Goal: Task Accomplishment & Management: Use online tool/utility

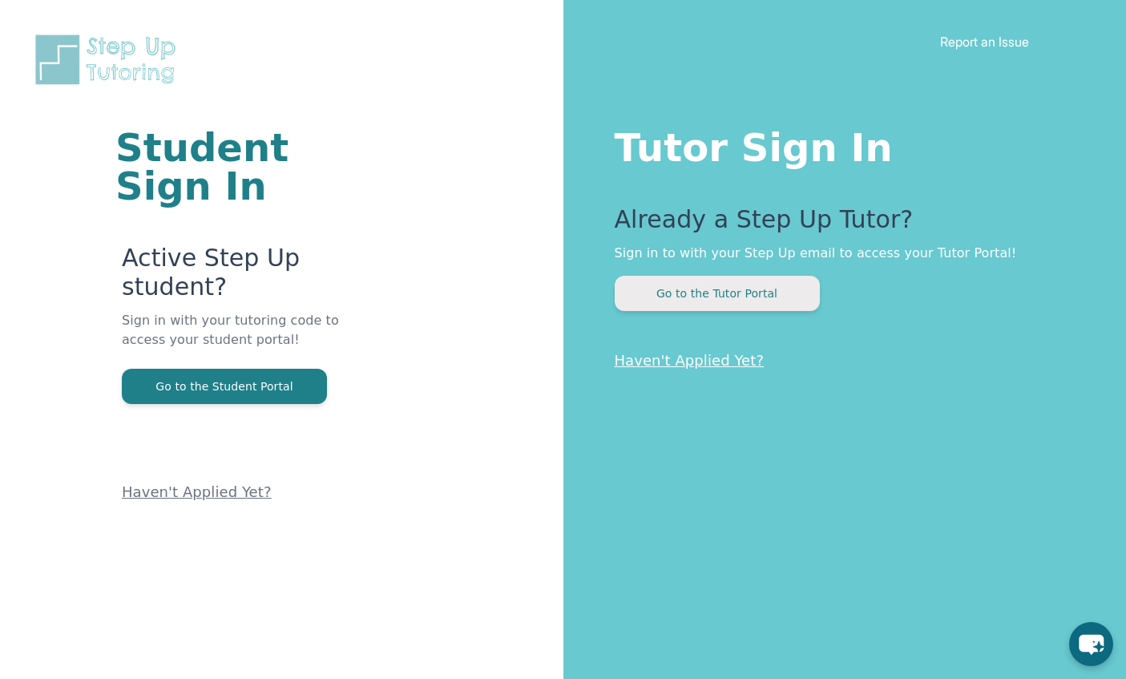
click at [696, 298] on button "Go to the Tutor Portal" at bounding box center [717, 293] width 205 height 35
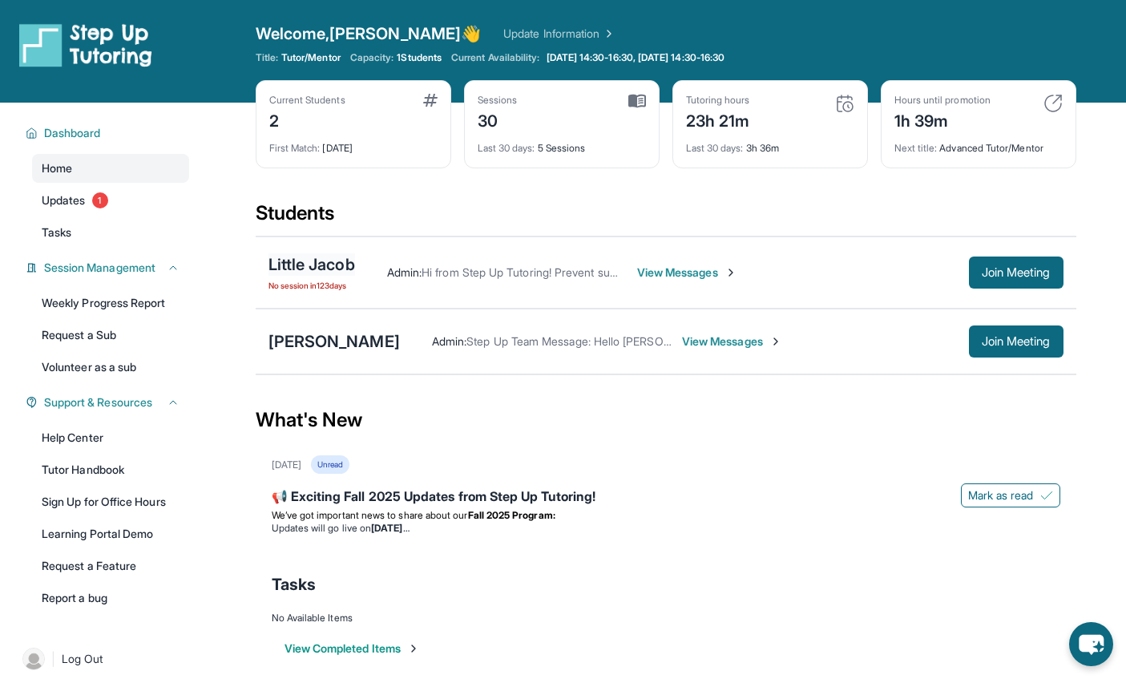
click at [306, 267] on div "Little Jacob" at bounding box center [312, 264] width 87 height 22
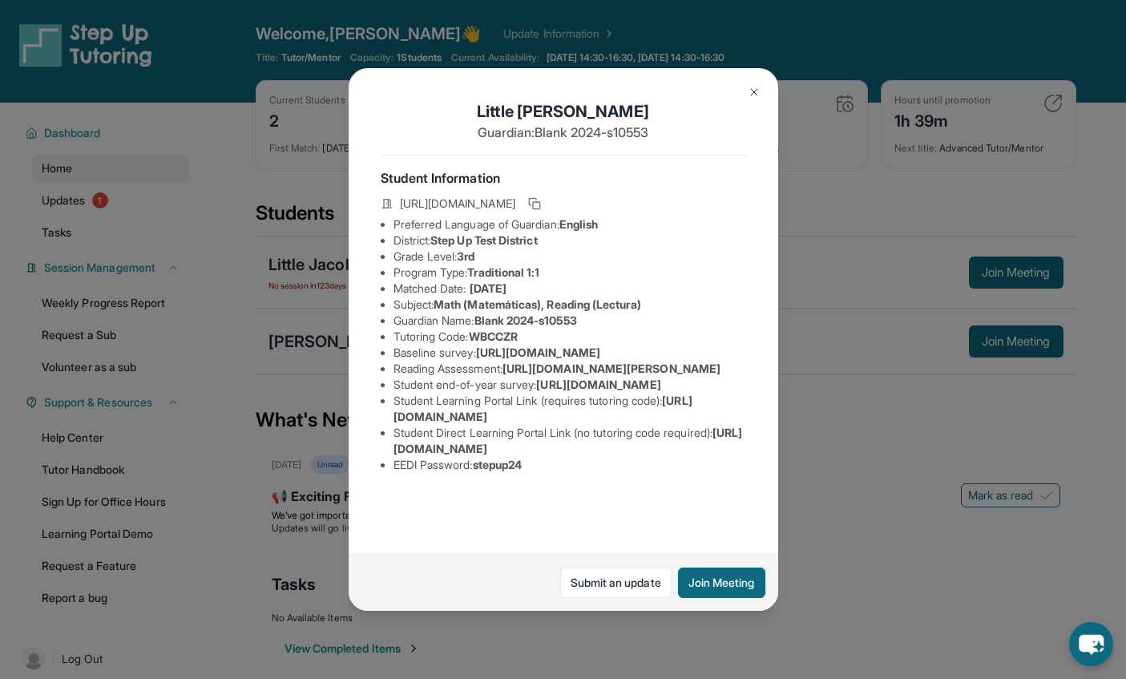
click at [325, 382] on div "Little Jacob Guardian: Blank 2024-s10553 Student Information https://student-po…" at bounding box center [563, 339] width 1126 height 679
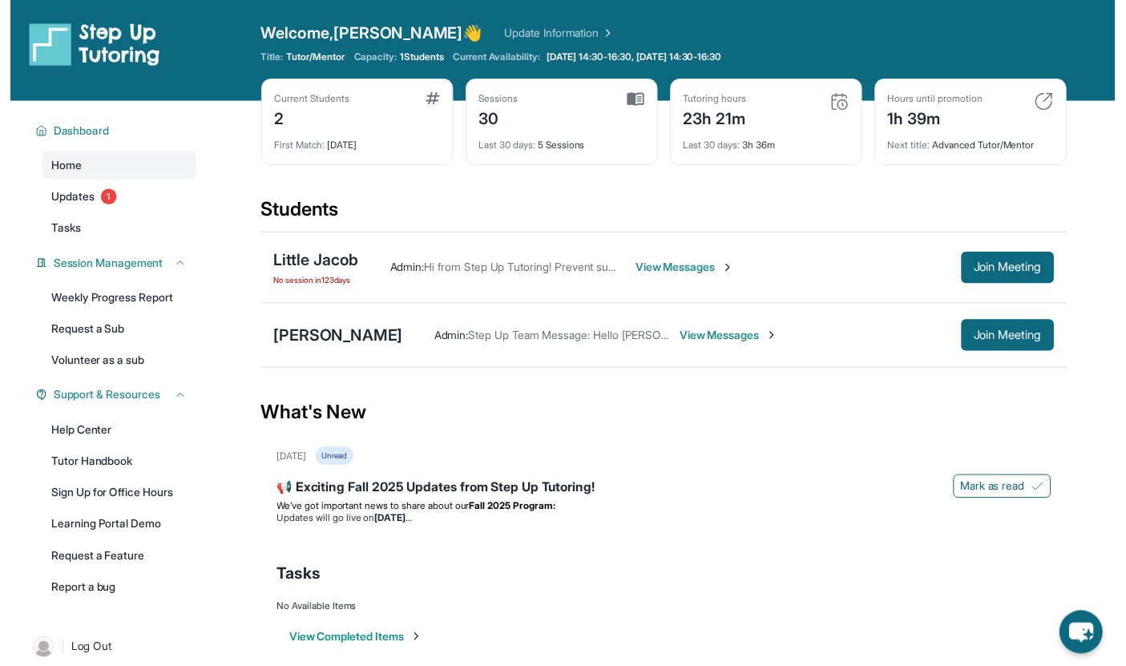
scroll to position [10, 0]
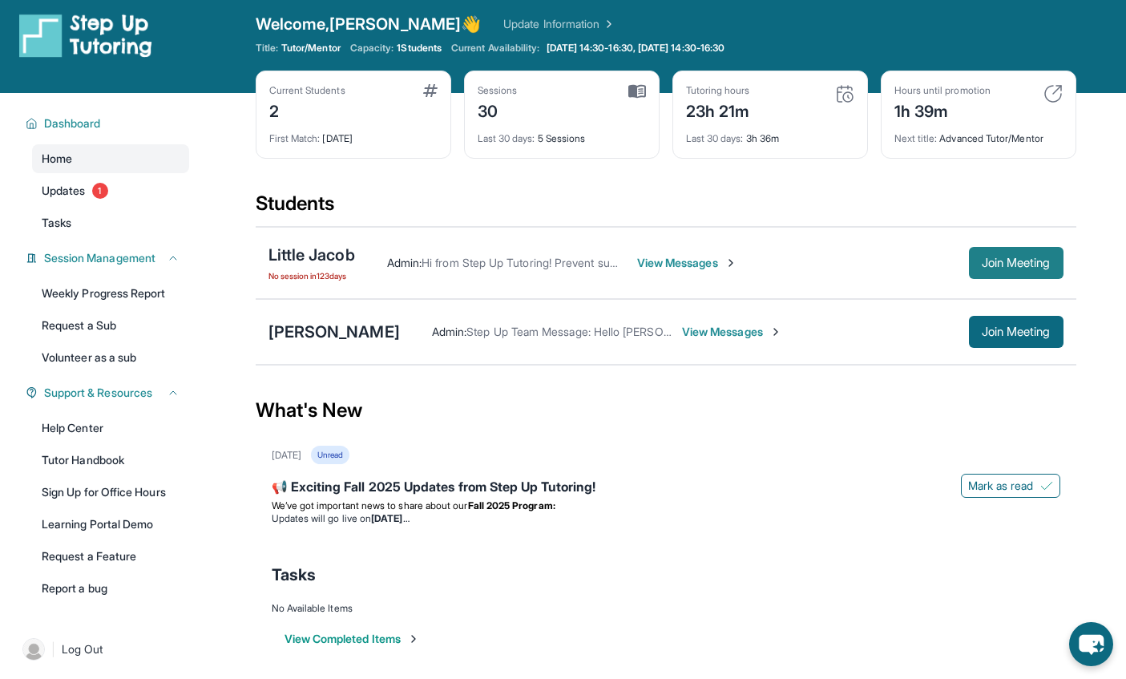
click at [1057, 262] on button "Join Meeting" at bounding box center [1016, 263] width 95 height 32
click at [298, 335] on div "[PERSON_NAME]" at bounding box center [334, 332] width 131 height 22
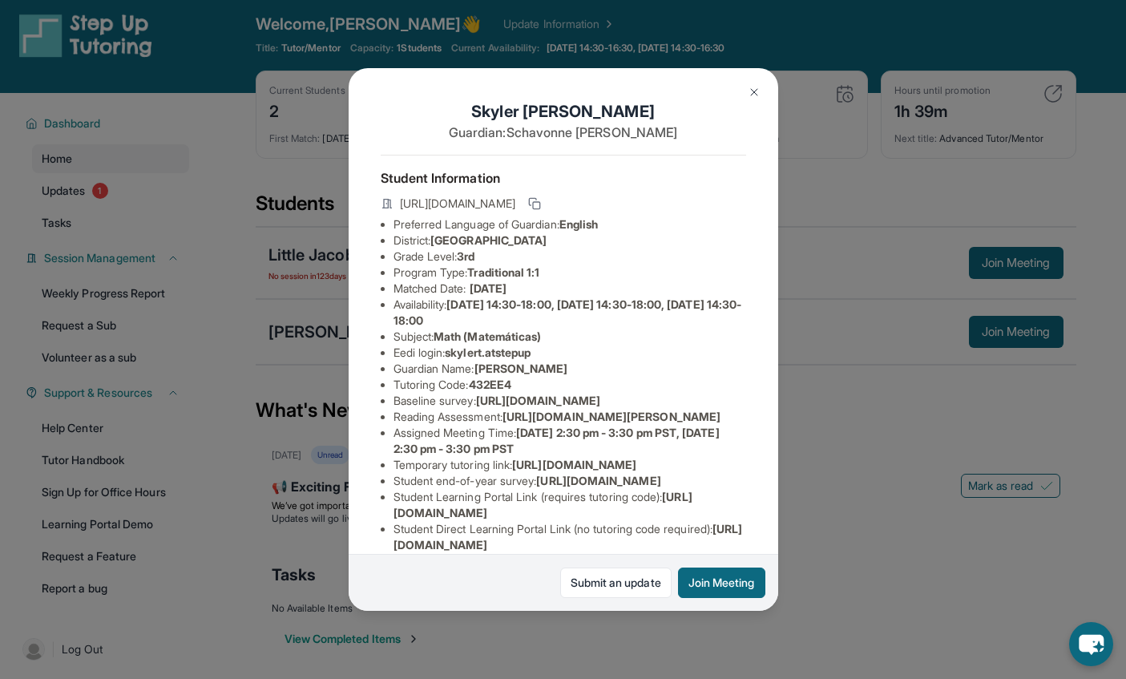
click at [265, 355] on div "Skyler Thompson Guardian: Schavonne Johnson Student Information https://student…" at bounding box center [563, 339] width 1126 height 679
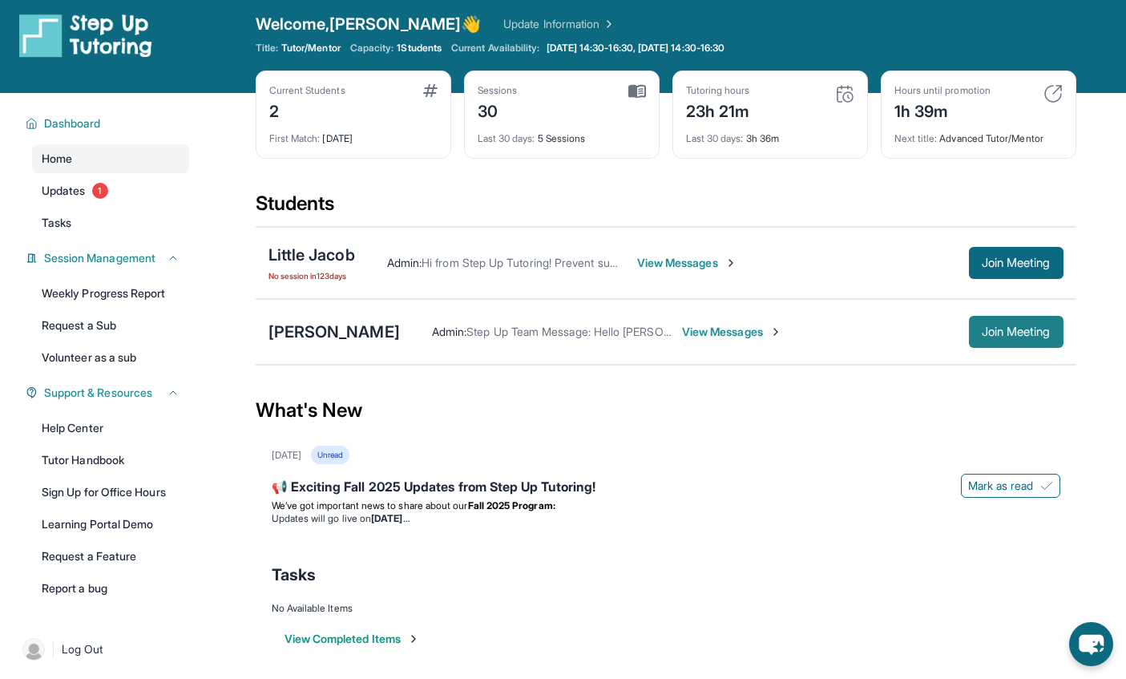
click at [1025, 331] on span "Join Meeting" at bounding box center [1016, 332] width 69 height 10
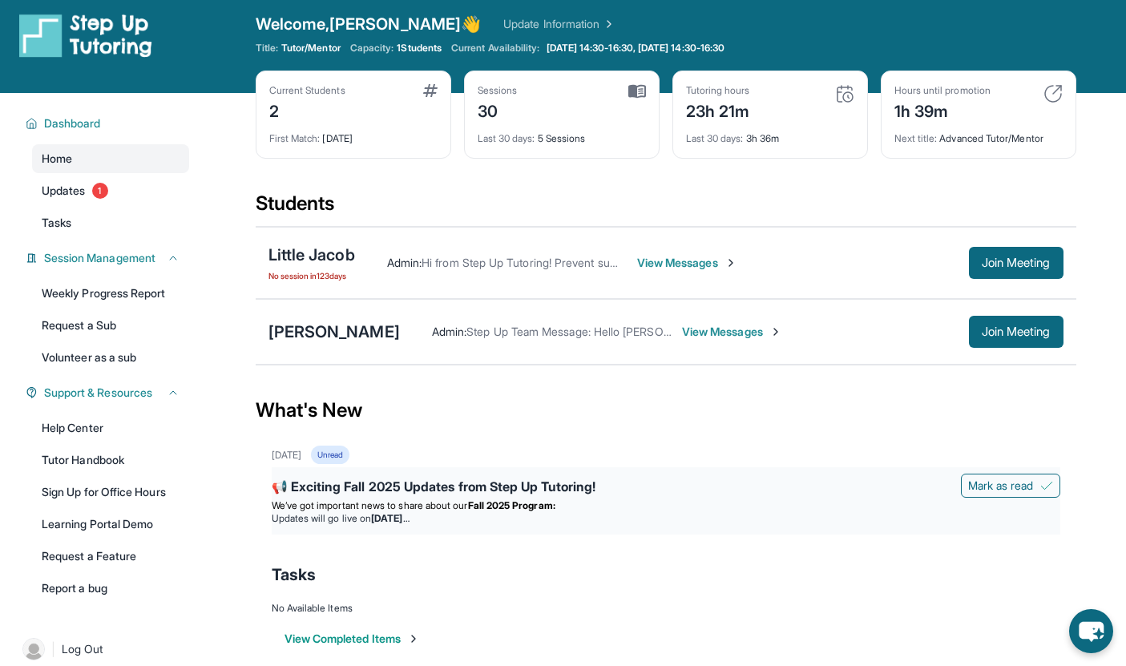
click at [565, 524] on li "Updates will go live on Wednesday, September 3" at bounding box center [666, 518] width 789 height 13
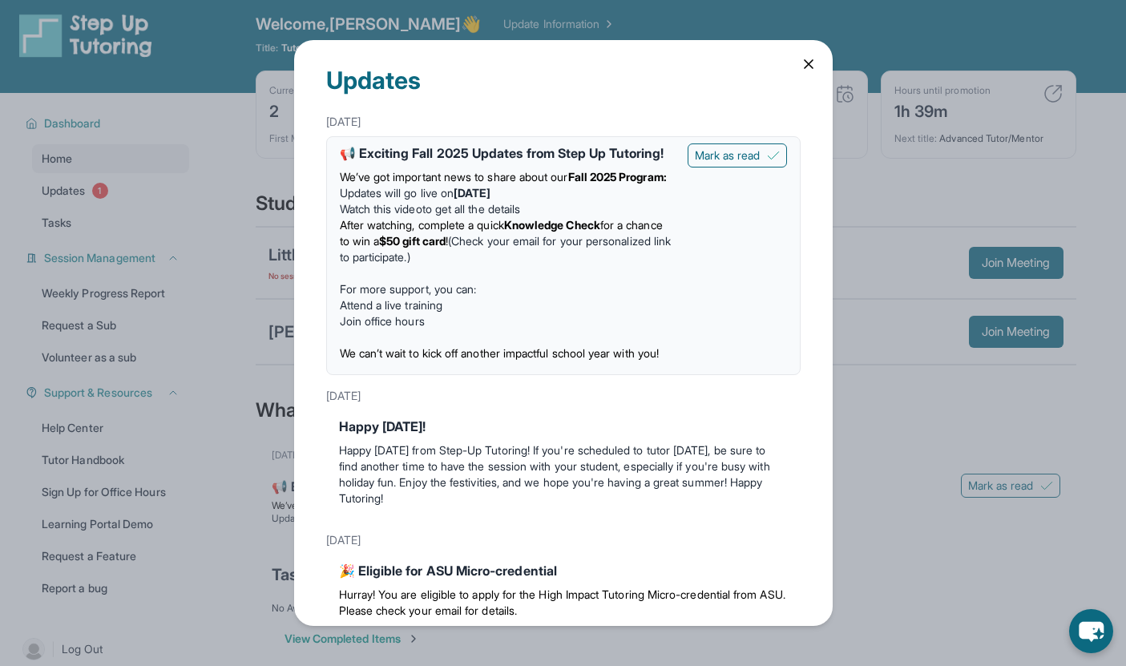
click at [414, 216] on link "Watch this video" at bounding box center [381, 209] width 83 height 14
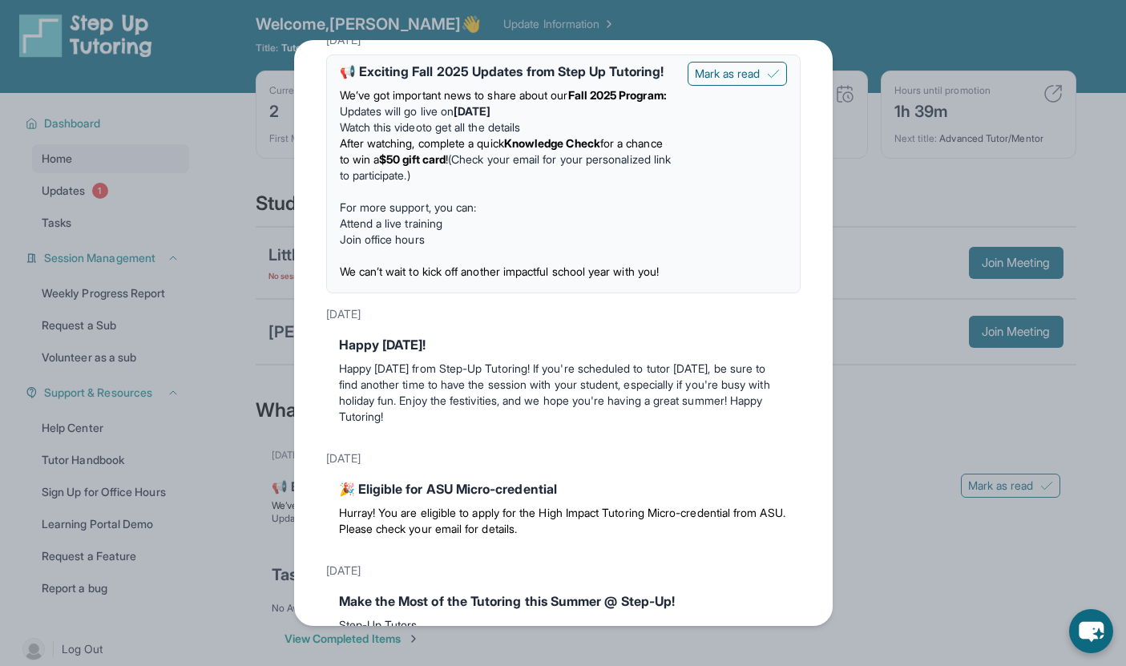
scroll to position [63, 0]
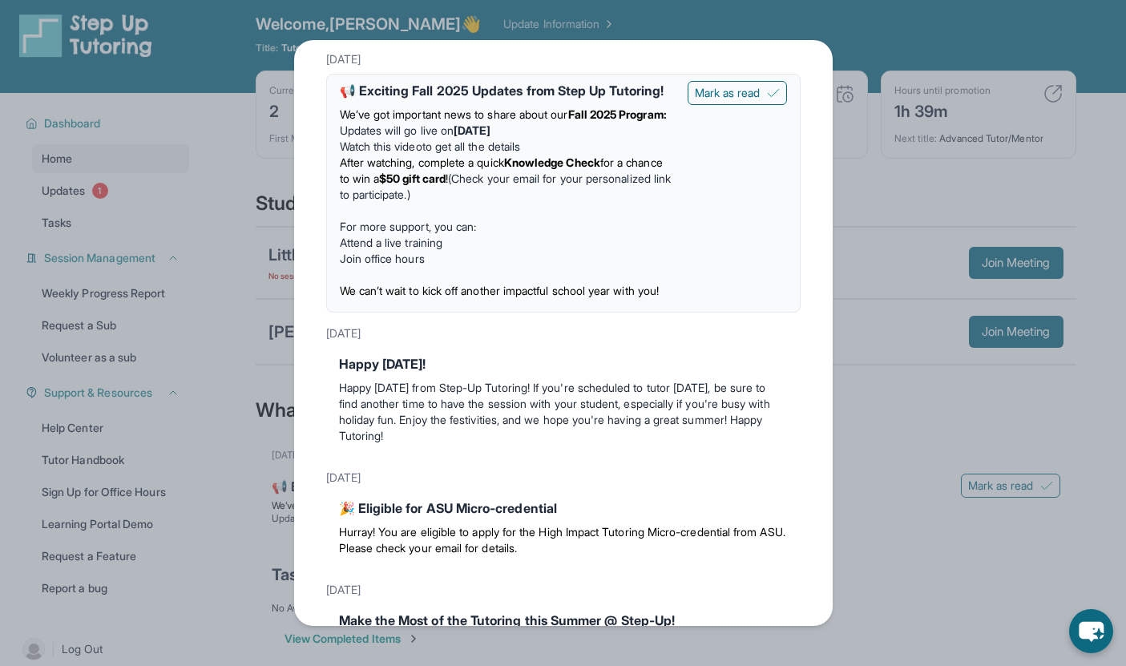
click at [386, 265] on a=56448751"] "Join office hours" at bounding box center [382, 259] width 85 height 14
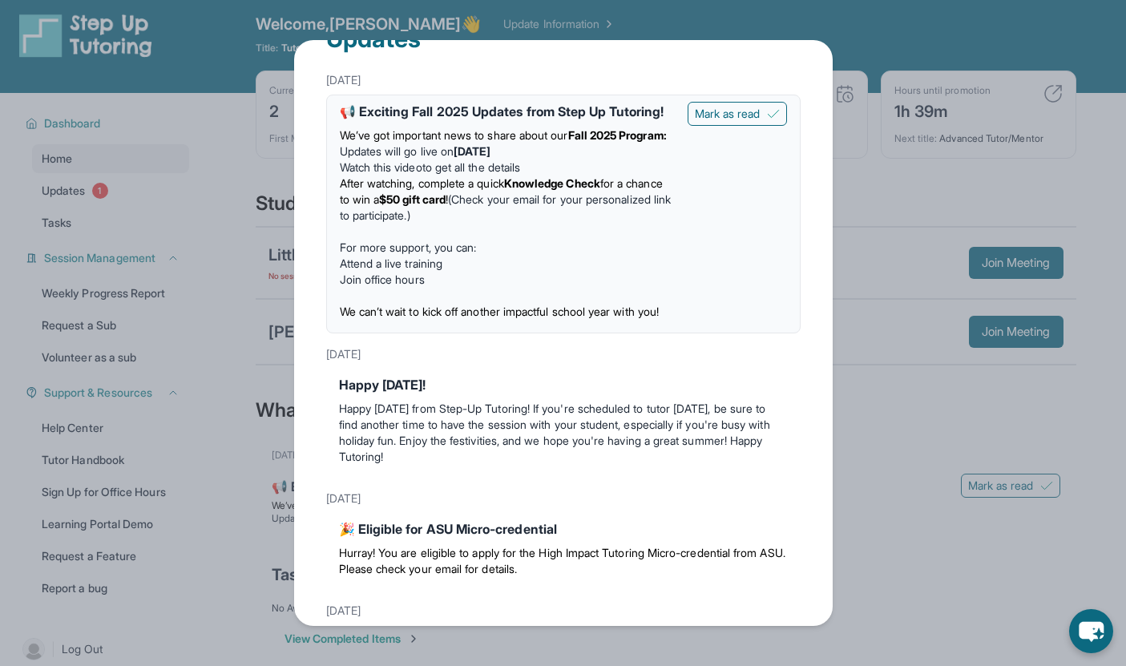
scroll to position [31, 0]
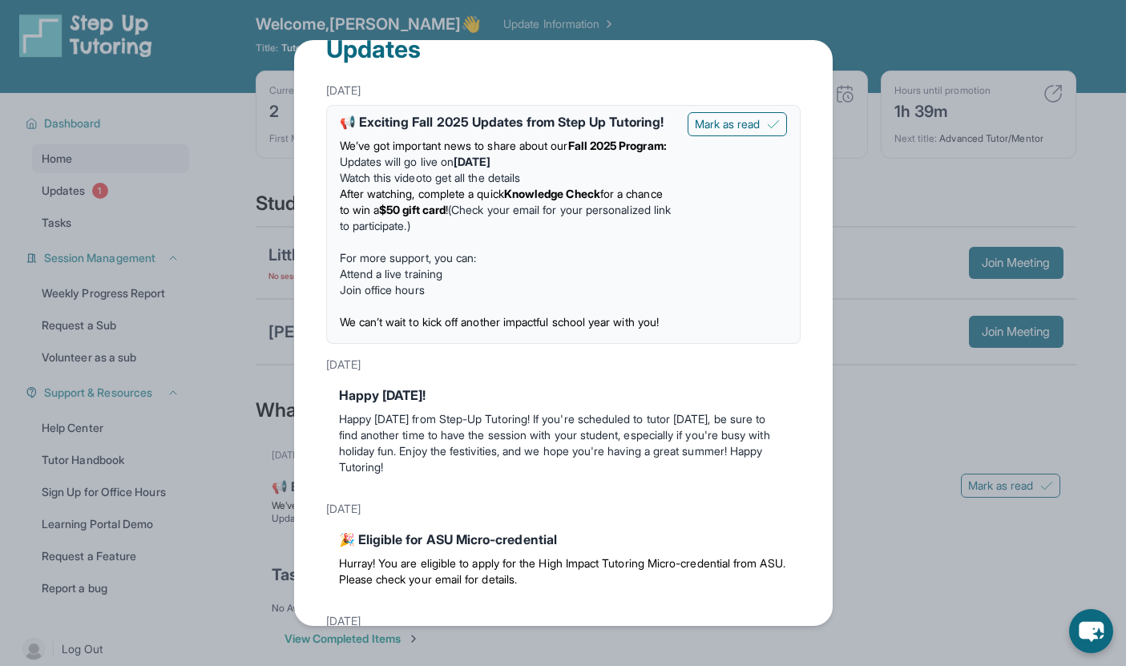
click at [446, 216] on strong "$50 gift card" at bounding box center [412, 210] width 67 height 14
click at [911, 339] on div "Updates August 27th 📢 Exciting Fall 2025 Updates from Step Up Tutoring! We’ve g…" at bounding box center [563, 333] width 1126 height 666
